Goal: Transaction & Acquisition: Obtain resource

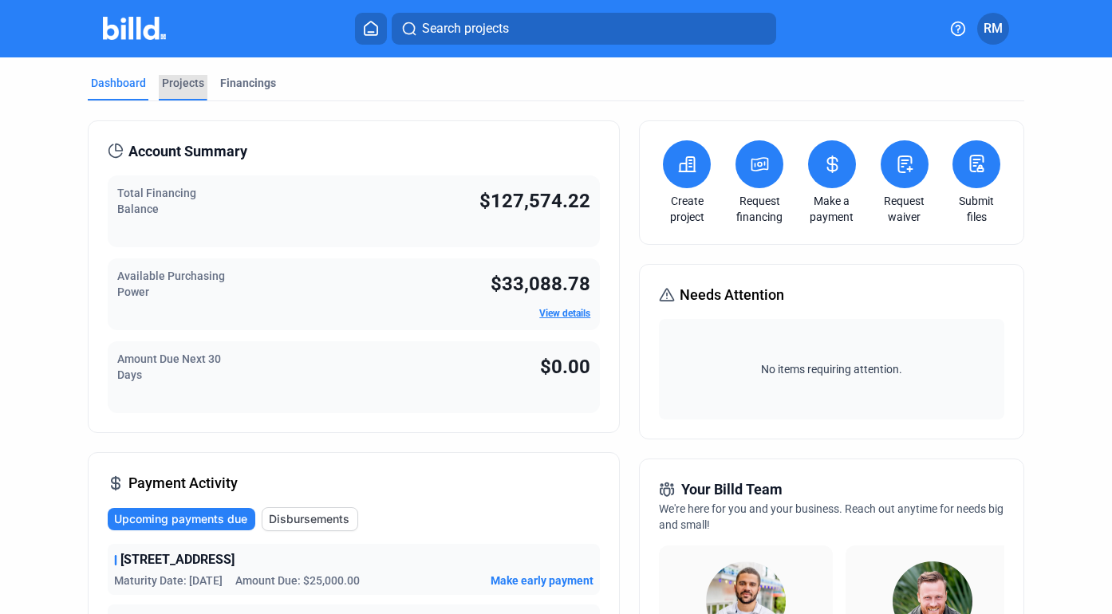
click at [179, 83] on div "Projects" at bounding box center [183, 83] width 42 height 16
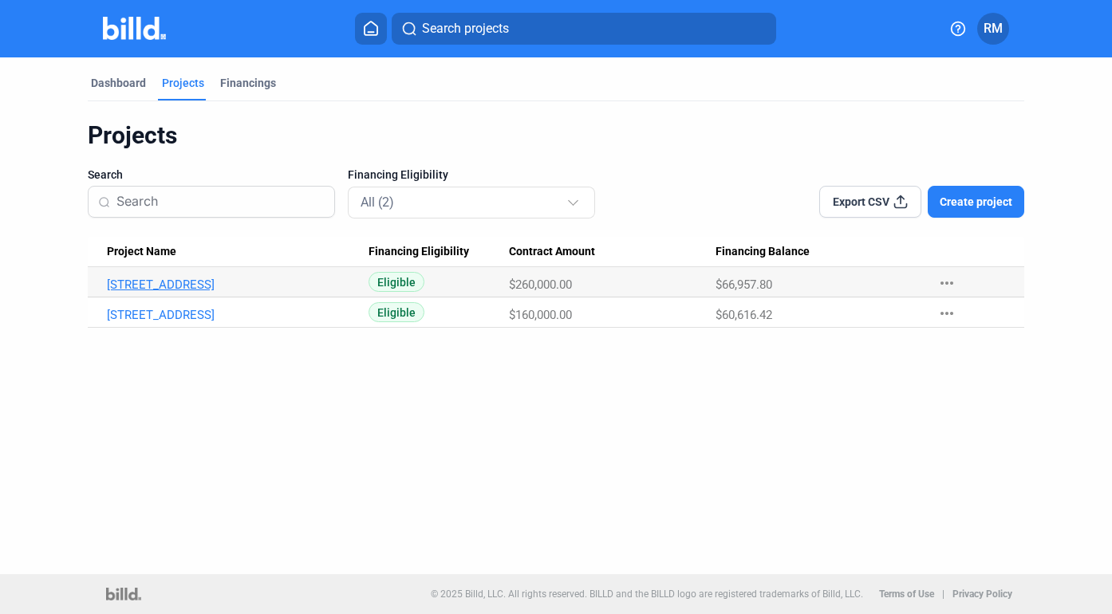
click at [184, 280] on link "[STREET_ADDRESS]" at bounding box center [231, 285] width 248 height 14
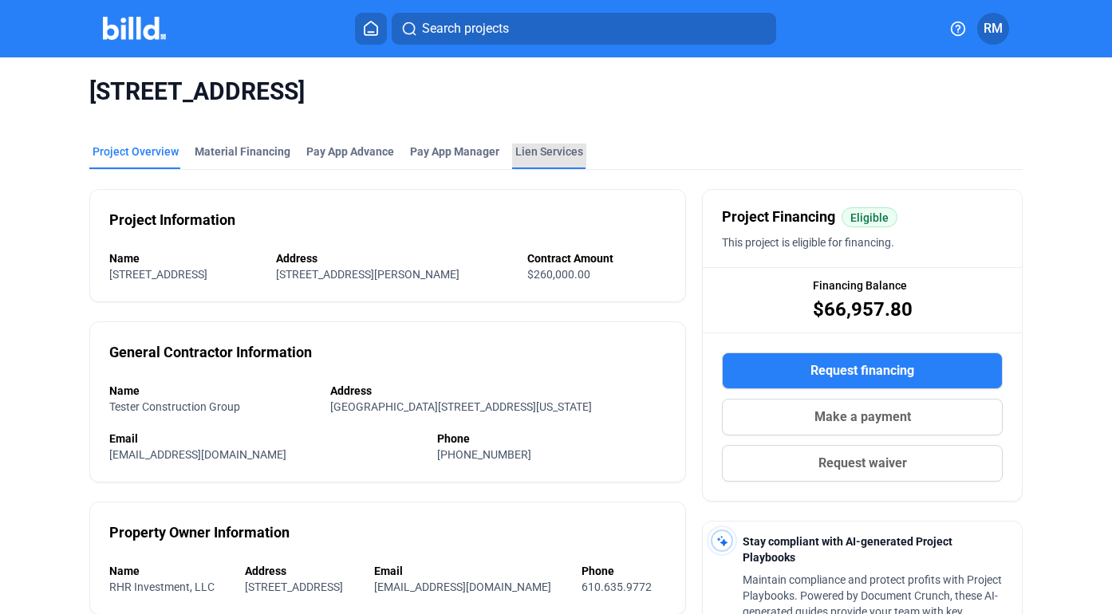
click at [537, 151] on div "Lien Services" at bounding box center [549, 152] width 68 height 16
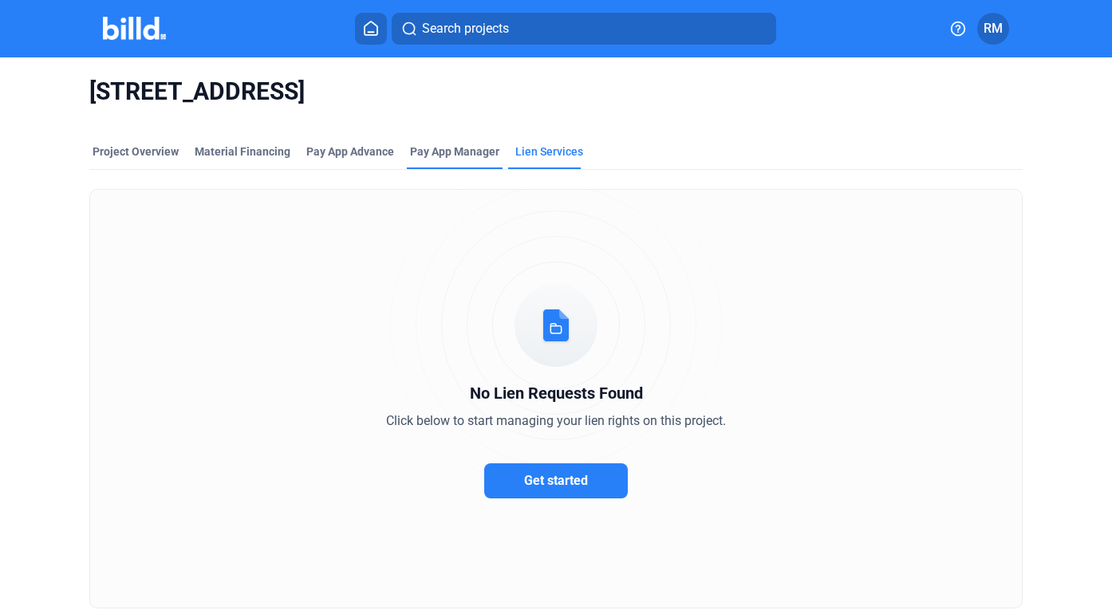
click at [479, 146] on span "Pay App Manager" at bounding box center [454, 152] width 89 height 16
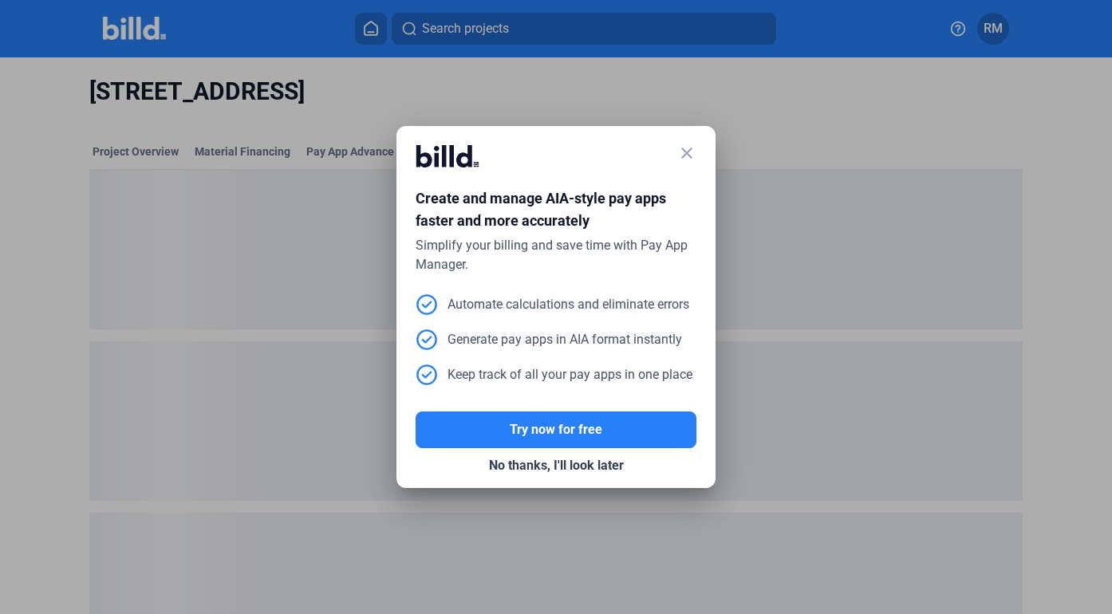
click at [684, 147] on mat-icon "close" at bounding box center [686, 153] width 19 height 19
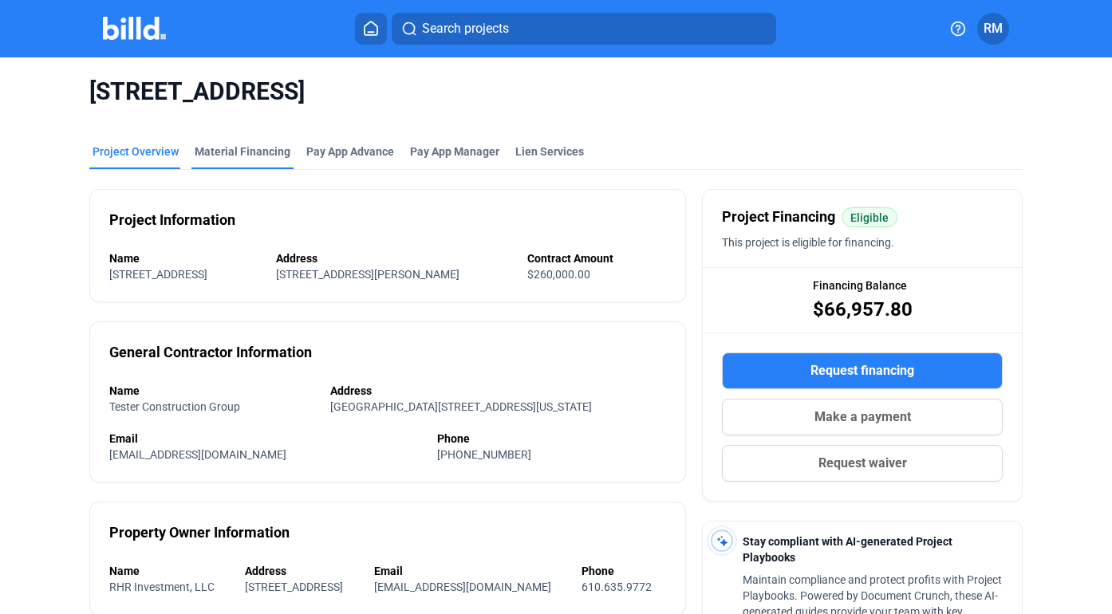
click at [235, 150] on div "Material Financing" at bounding box center [243, 152] width 96 height 16
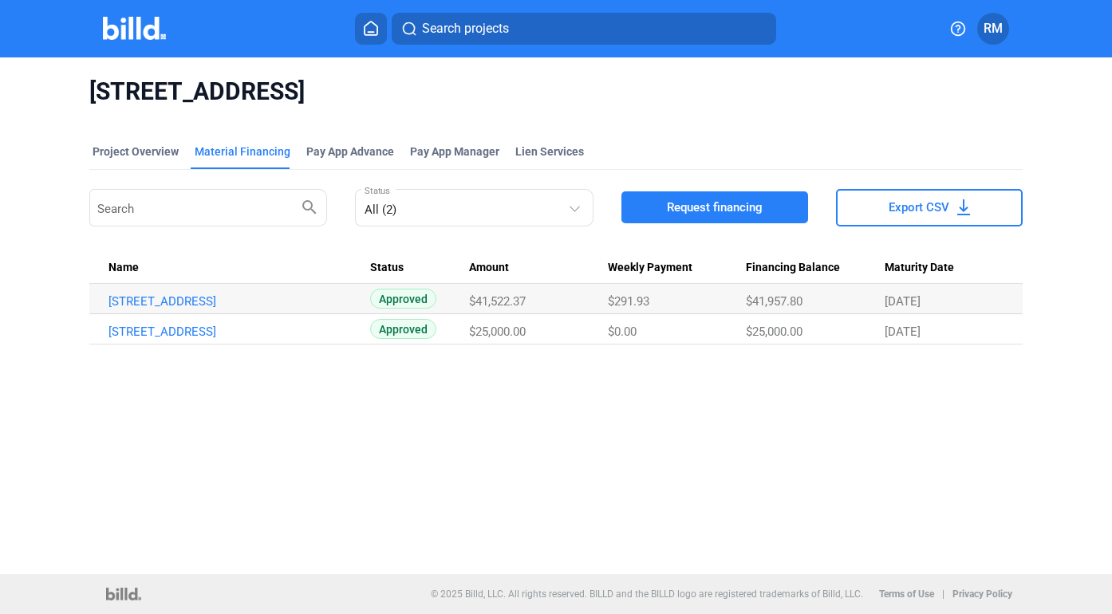
click at [702, 216] on button "Request financing" at bounding box center [714, 207] width 187 height 32
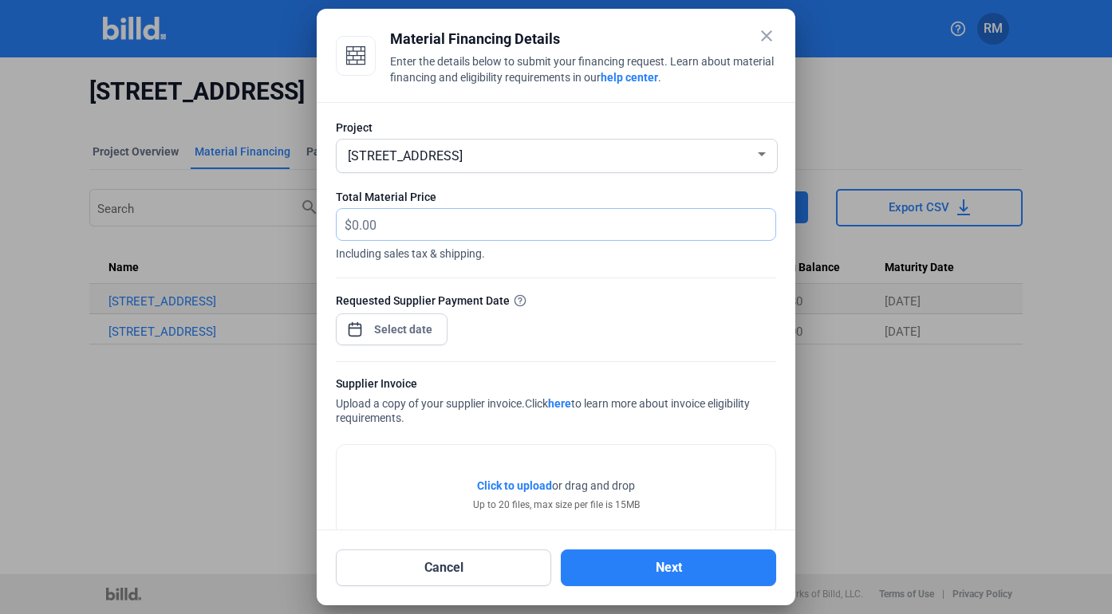
click at [491, 227] on input "text" at bounding box center [564, 224] width 424 height 31
type input "8,311.99"
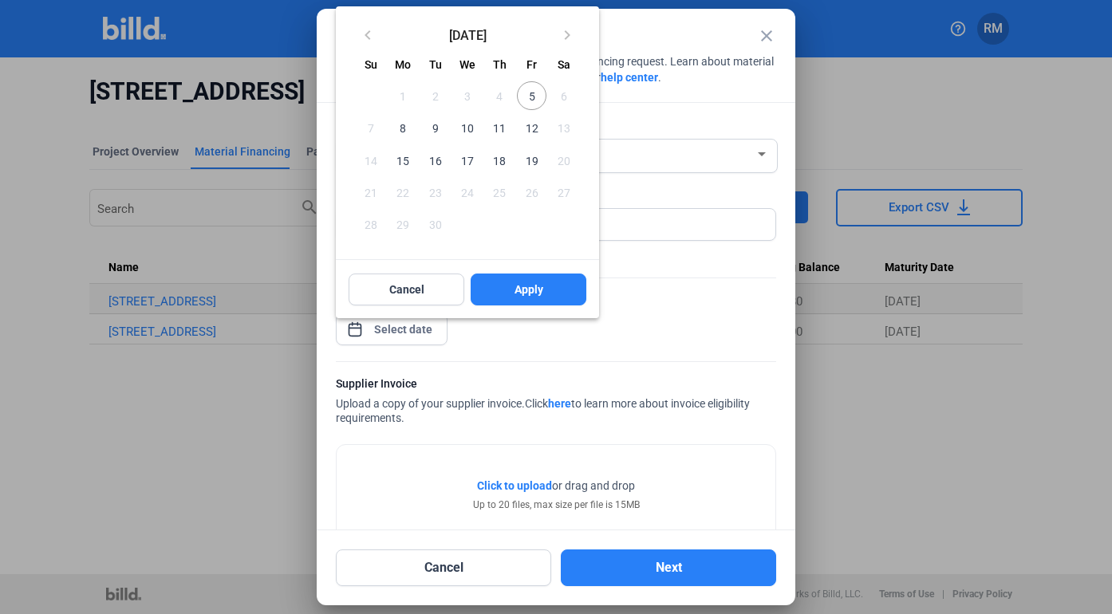
click at [409, 334] on div "close Material Financing Details Enter the details below to submit your financi…" at bounding box center [556, 307] width 1112 height 614
click at [530, 100] on span "5" at bounding box center [531, 95] width 29 height 29
click at [552, 293] on button "Apply" at bounding box center [529, 290] width 116 height 32
type input "[DATE]"
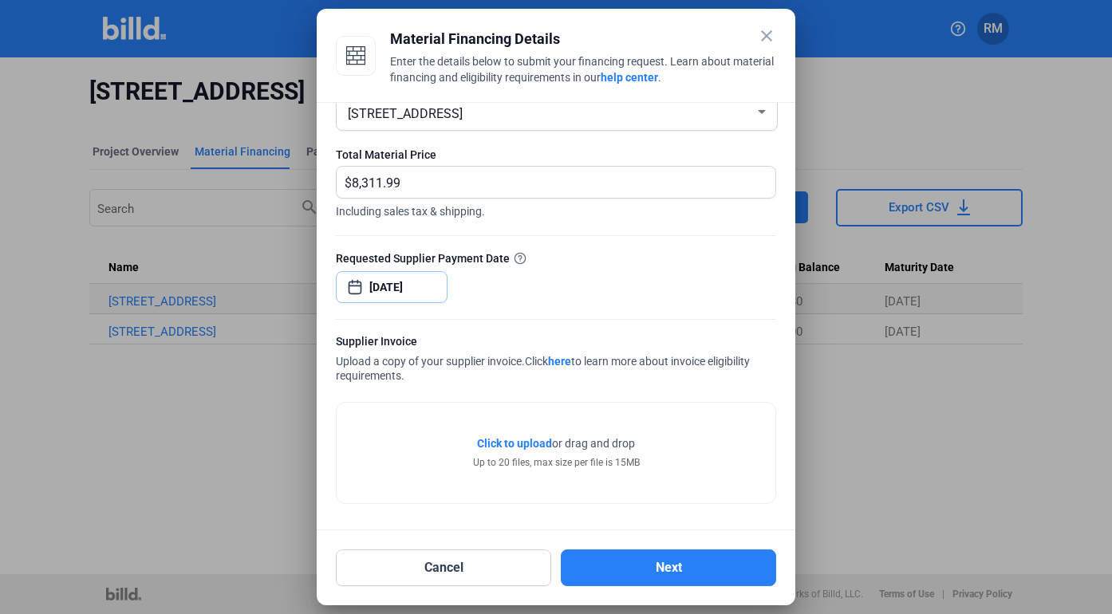
scroll to position [42, 0]
click at [508, 444] on span "Click to upload" at bounding box center [514, 443] width 75 height 13
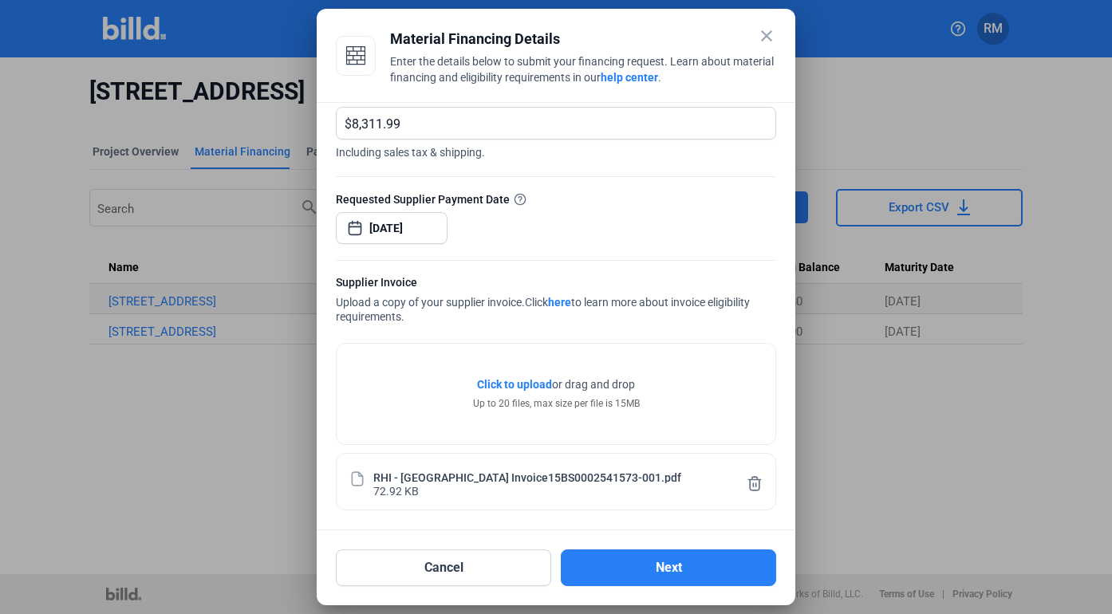
scroll to position [101, 0]
click at [669, 562] on button "Next" at bounding box center [668, 568] width 215 height 37
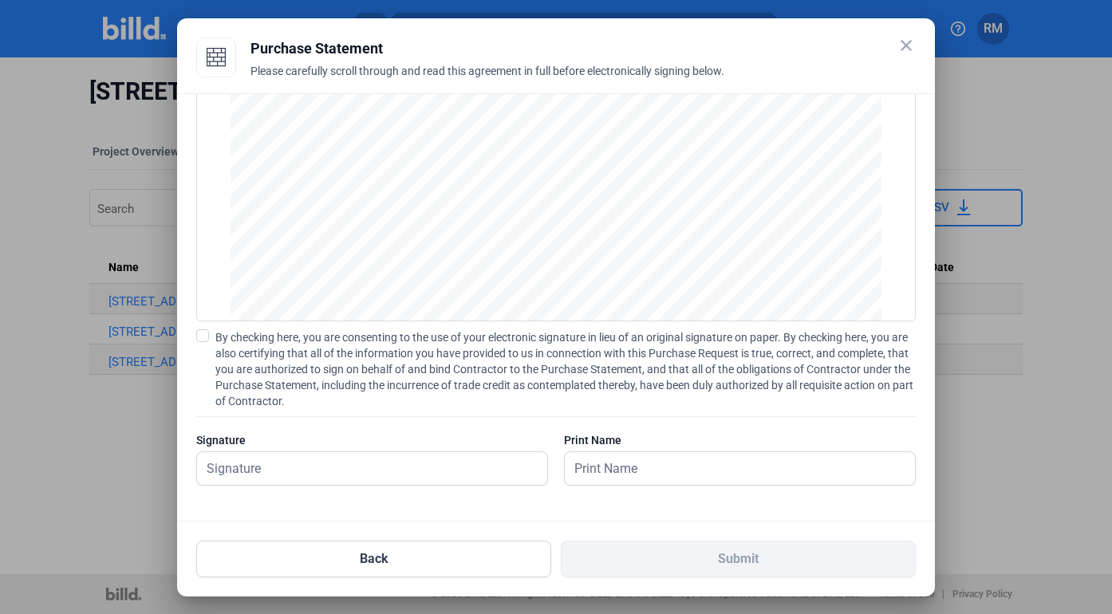
scroll to position [74, 0]
click at [200, 333] on span at bounding box center [202, 335] width 13 height 13
click at [0, 0] on input "By checking here, you are consenting to the use of your electronic signature in…" at bounding box center [0, 0] width 0 height 0
click at [251, 460] on input "text" at bounding box center [363, 468] width 333 height 33
type input "[PERSON_NAME]"
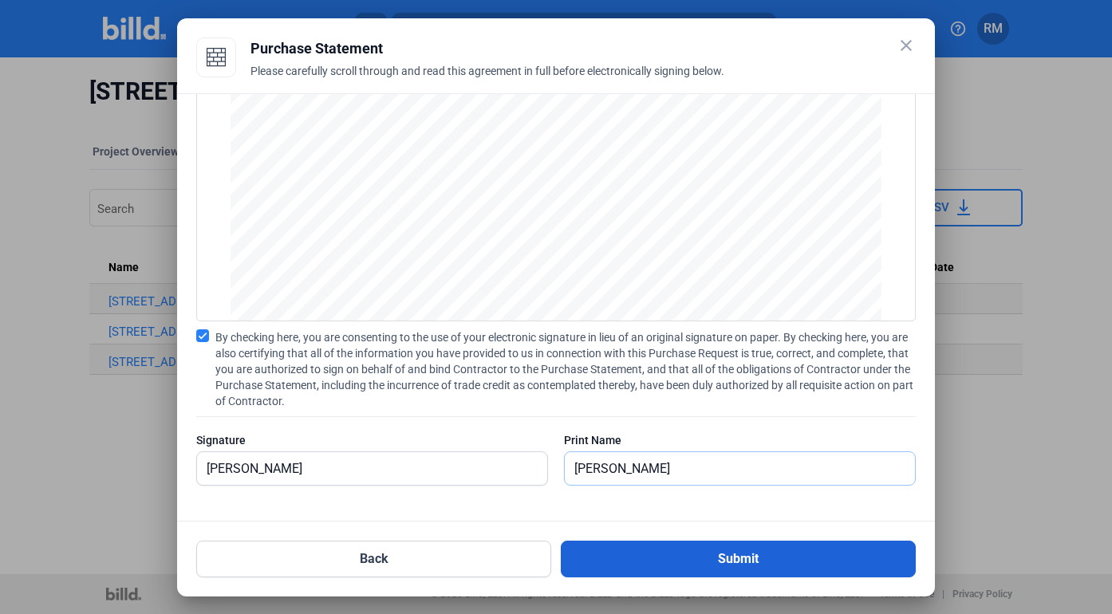
scroll to position [0, 0]
type input "[PERSON_NAME]"
click at [747, 566] on button "Submit" at bounding box center [738, 559] width 355 height 37
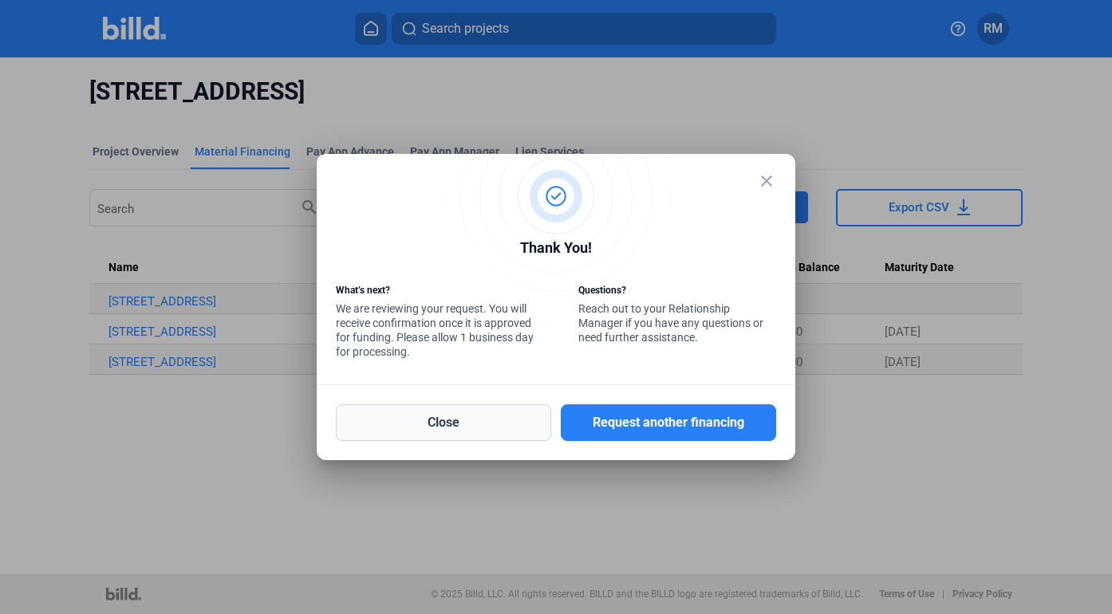
click at [453, 428] on button "Close" at bounding box center [443, 422] width 215 height 37
